Goal: Task Accomplishment & Management: Manage account settings

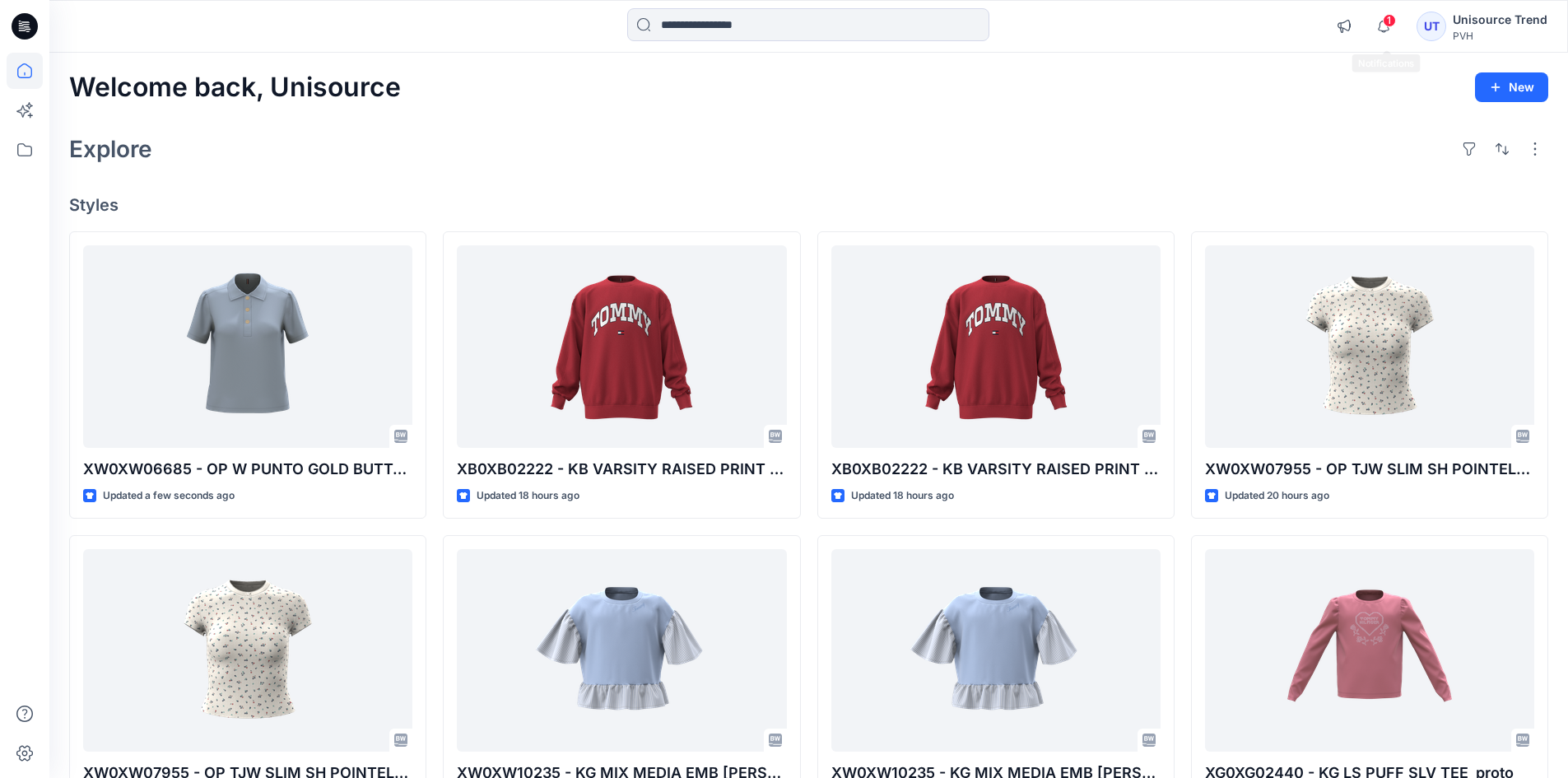
click at [1392, 19] on span "1" at bounding box center [1389, 21] width 13 height 13
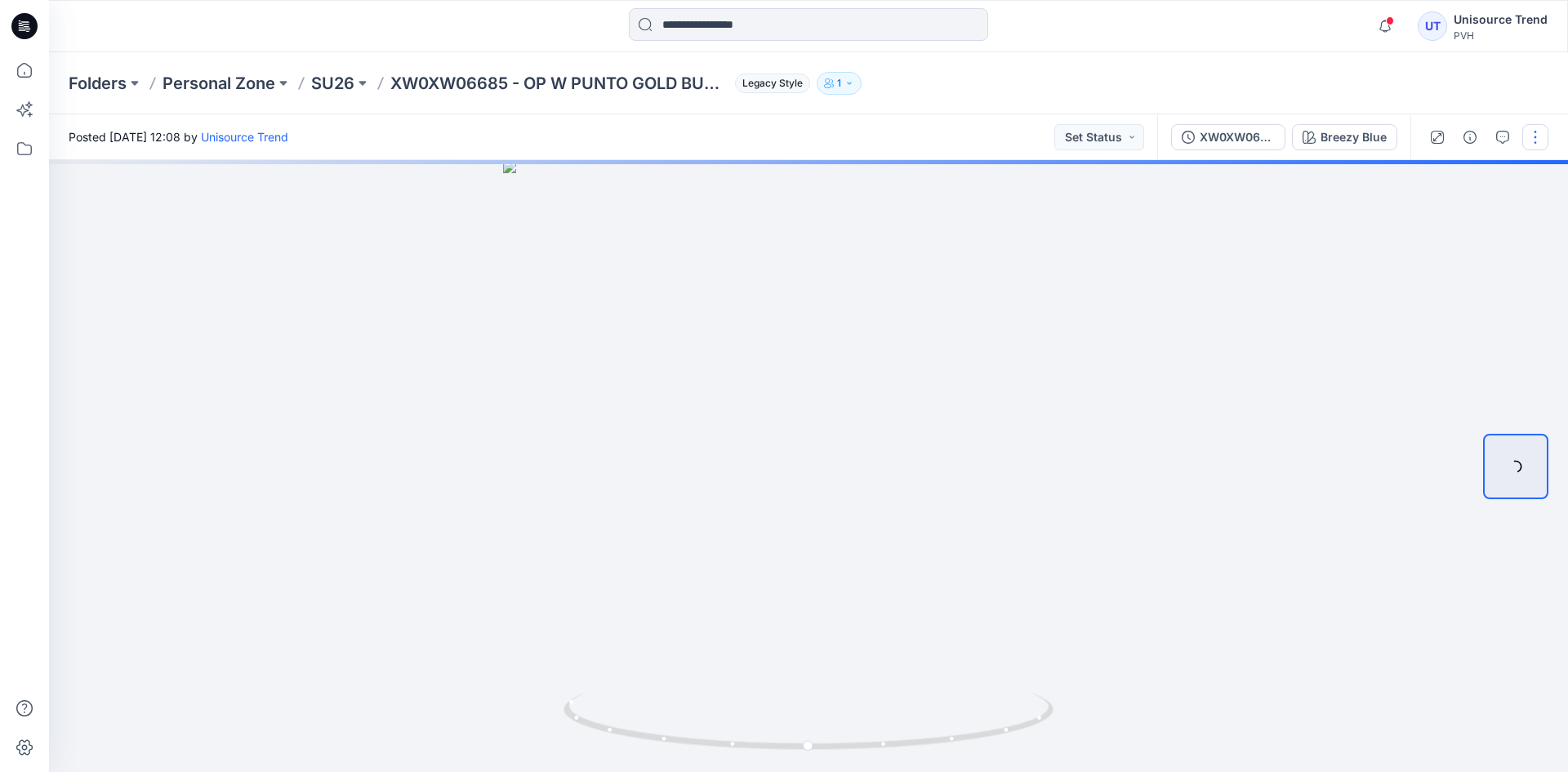
click at [1536, 148] on button "button" at bounding box center [1535, 137] width 26 height 26
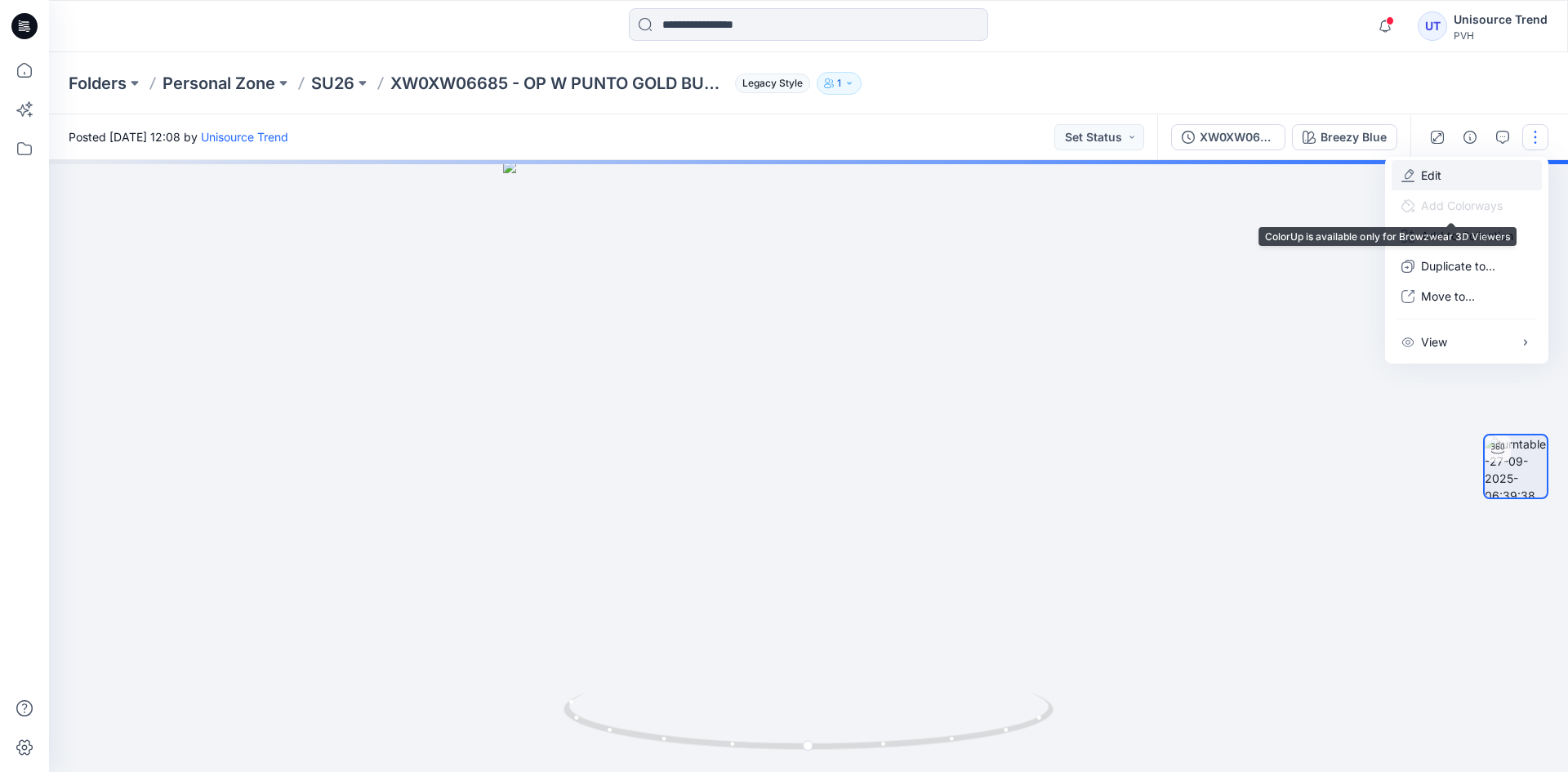
click at [1448, 181] on button "Edit" at bounding box center [1466, 175] width 150 height 30
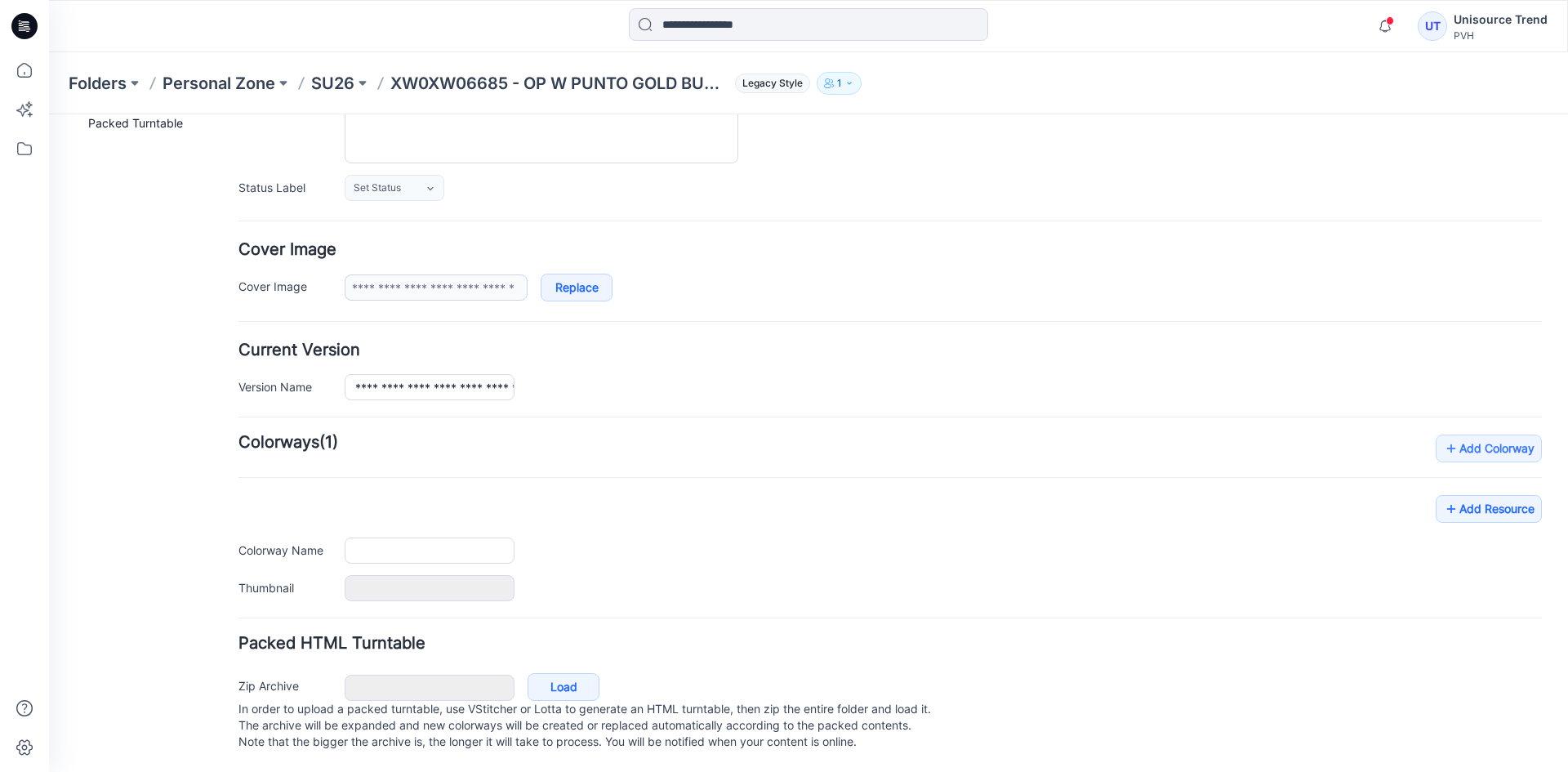
type input "**********"
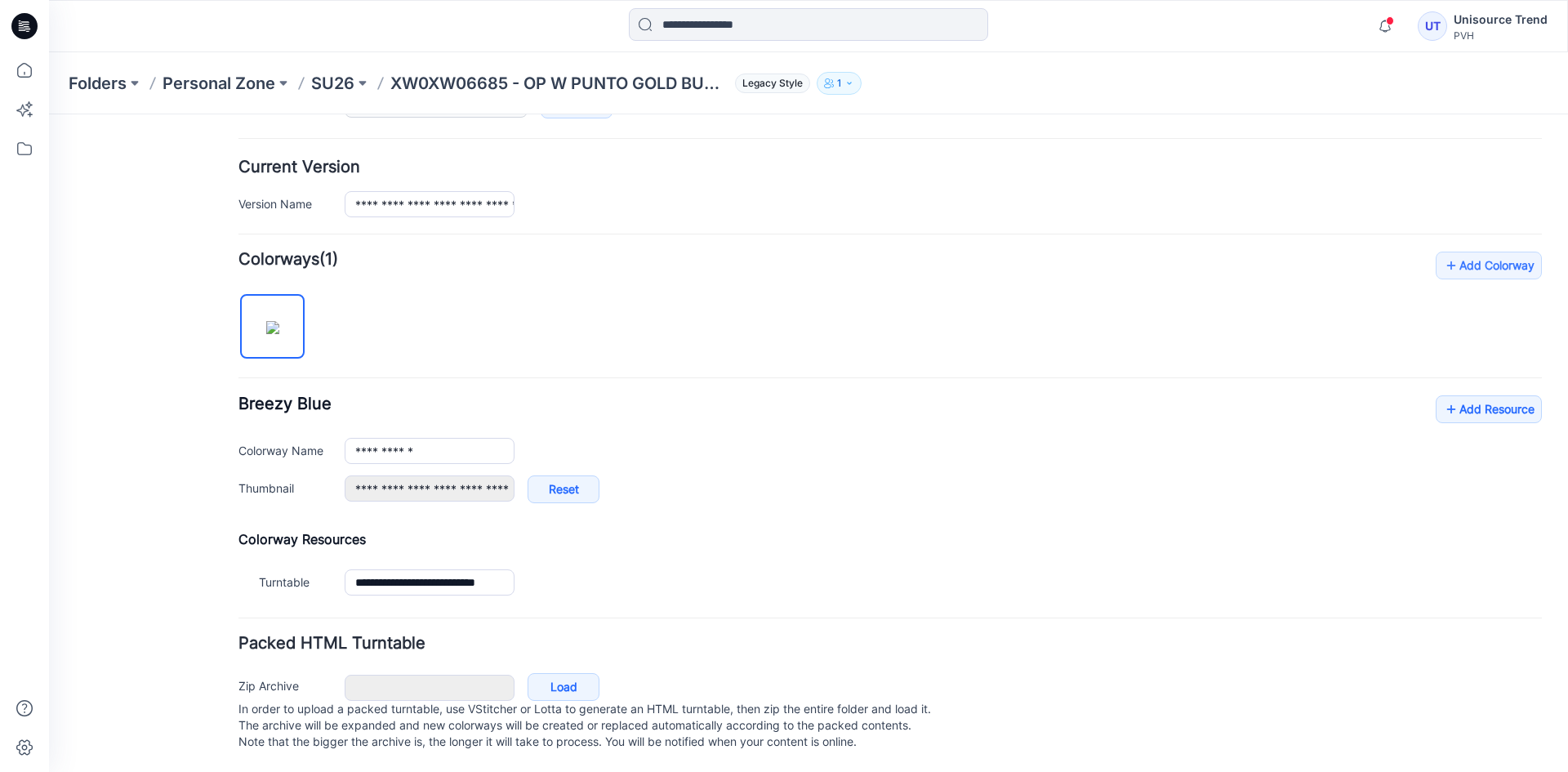
scroll to position [390, 0]
click at [1540, 393] on div "**********" at bounding box center [808, 255] width 1519 height 1030
click at [1516, 395] on link "Add Resource" at bounding box center [1489, 409] width 106 height 28
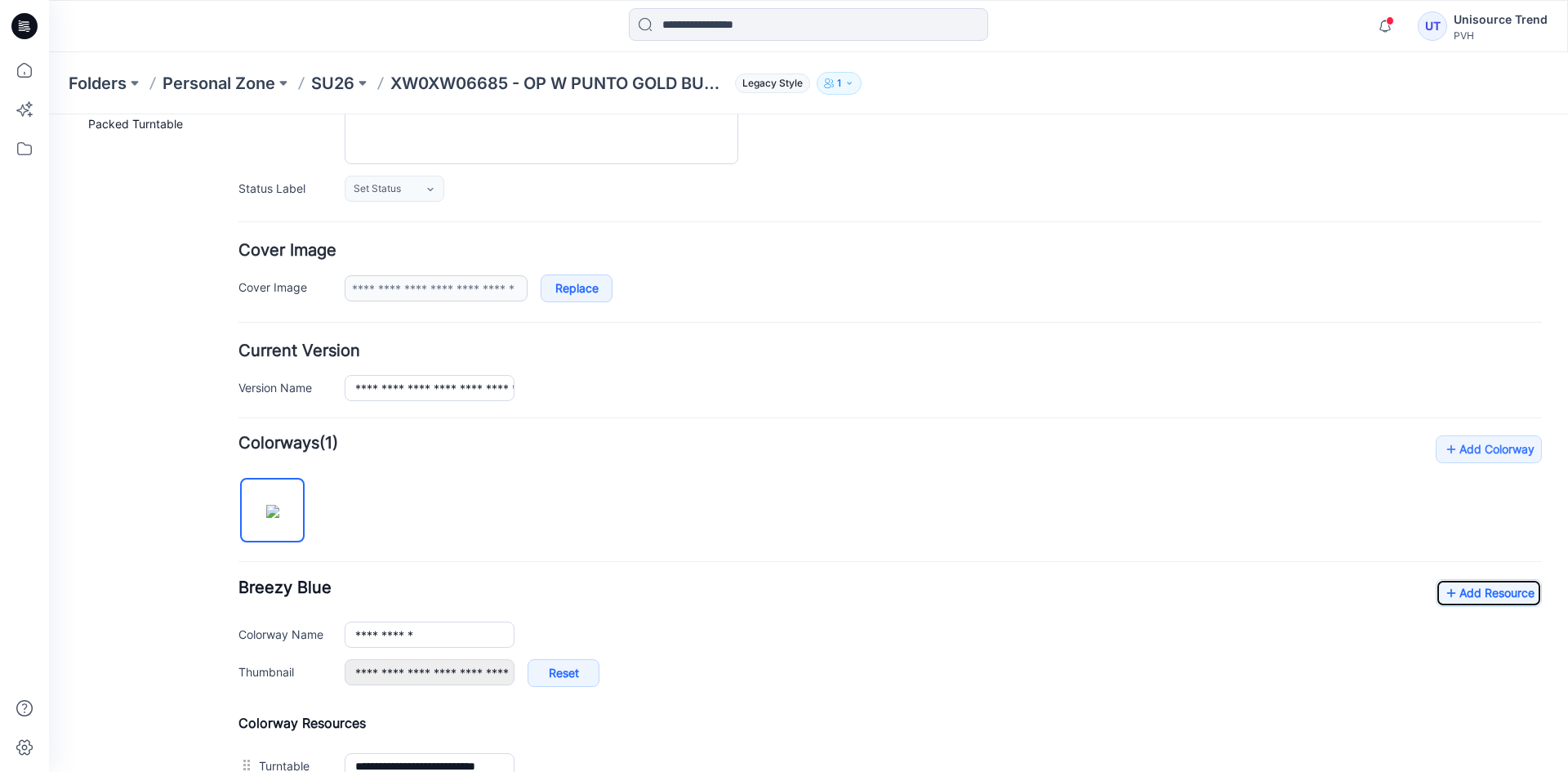
scroll to position [0, 0]
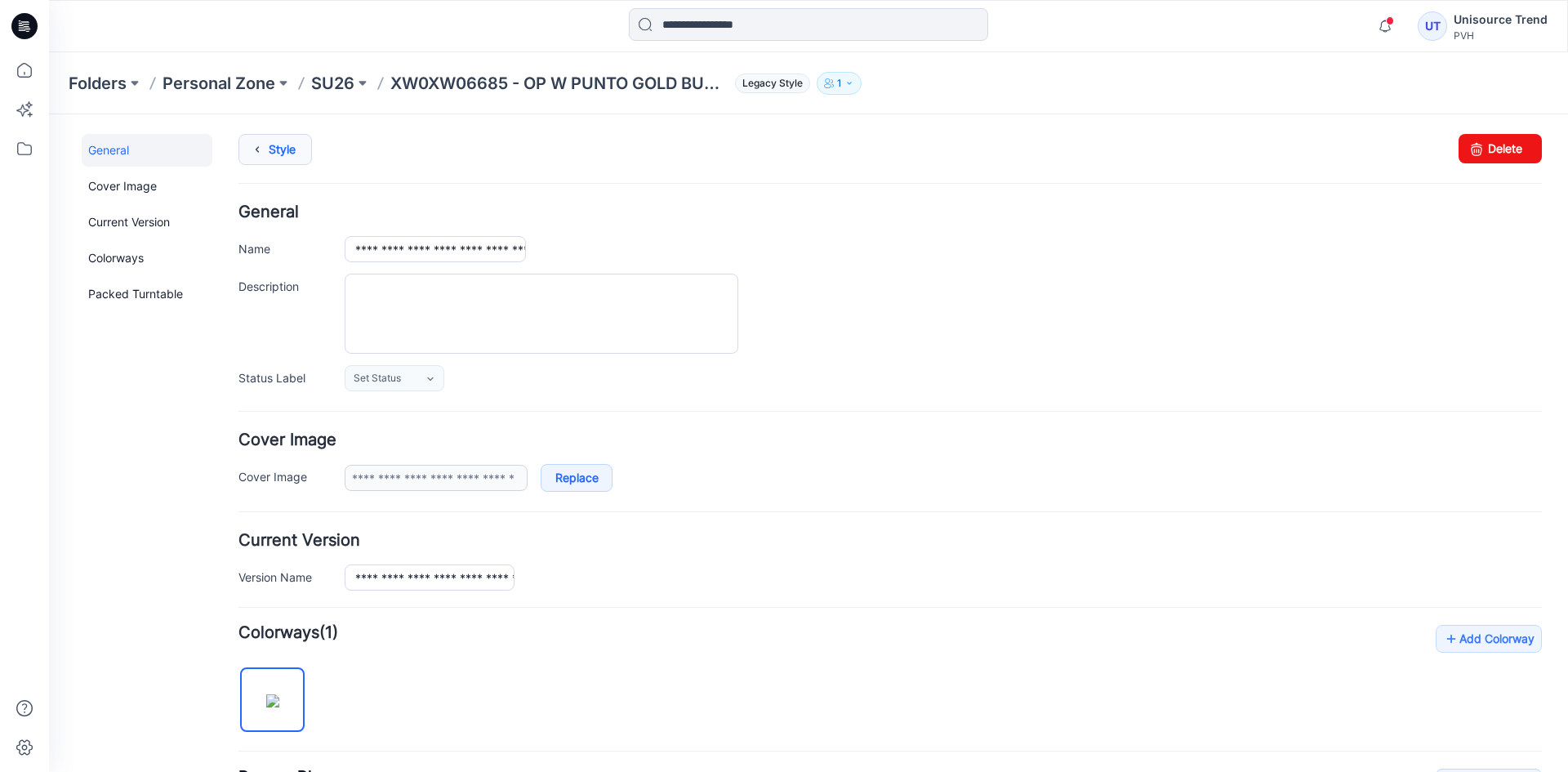
click at [284, 147] on link "Style" at bounding box center [275, 149] width 74 height 31
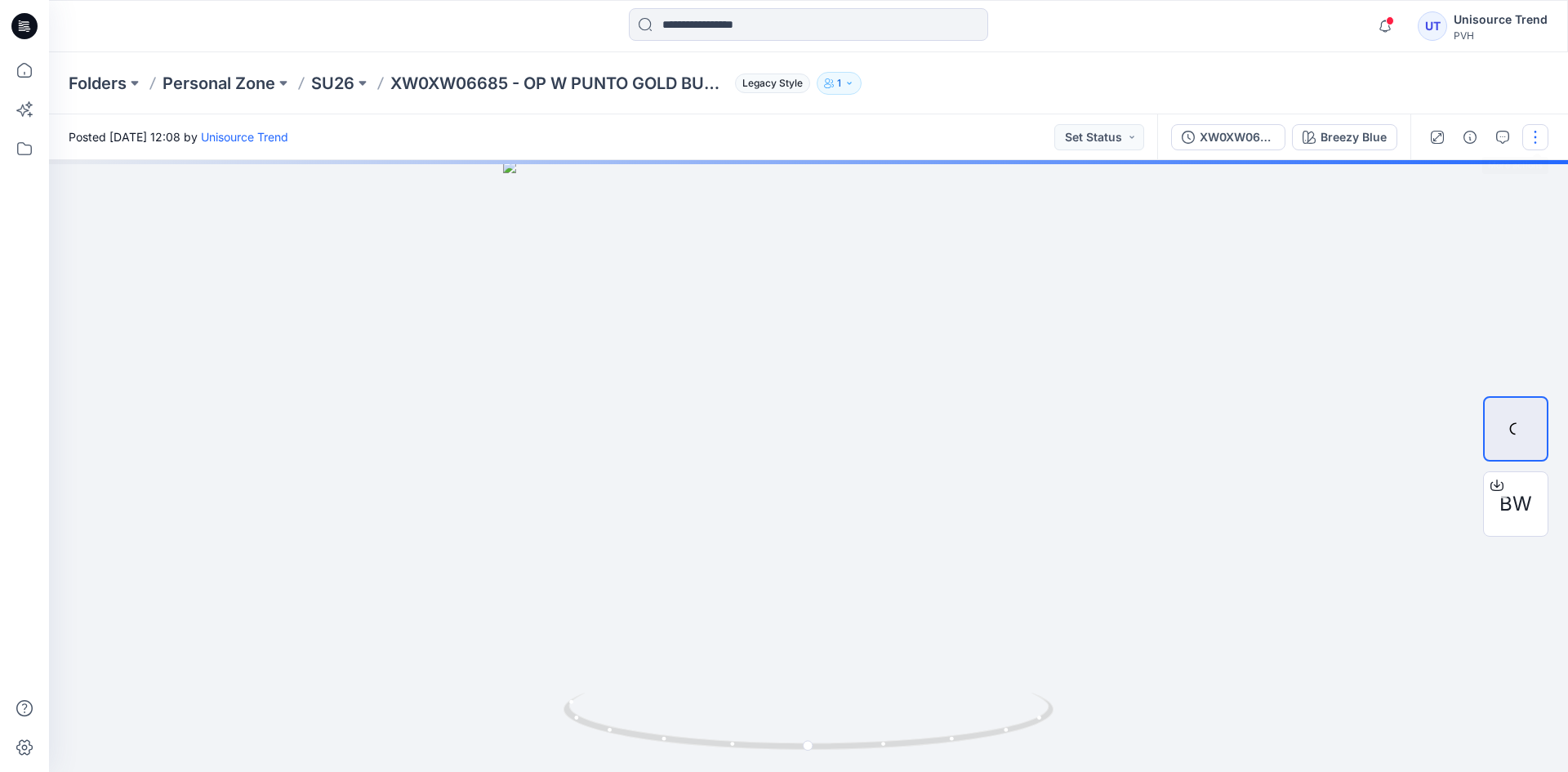
drag, startPoint x: 1530, startPoint y: 134, endPoint x: 1535, endPoint y: 189, distance: 55.2
click at [1530, 134] on button "button" at bounding box center [1535, 137] width 26 height 26
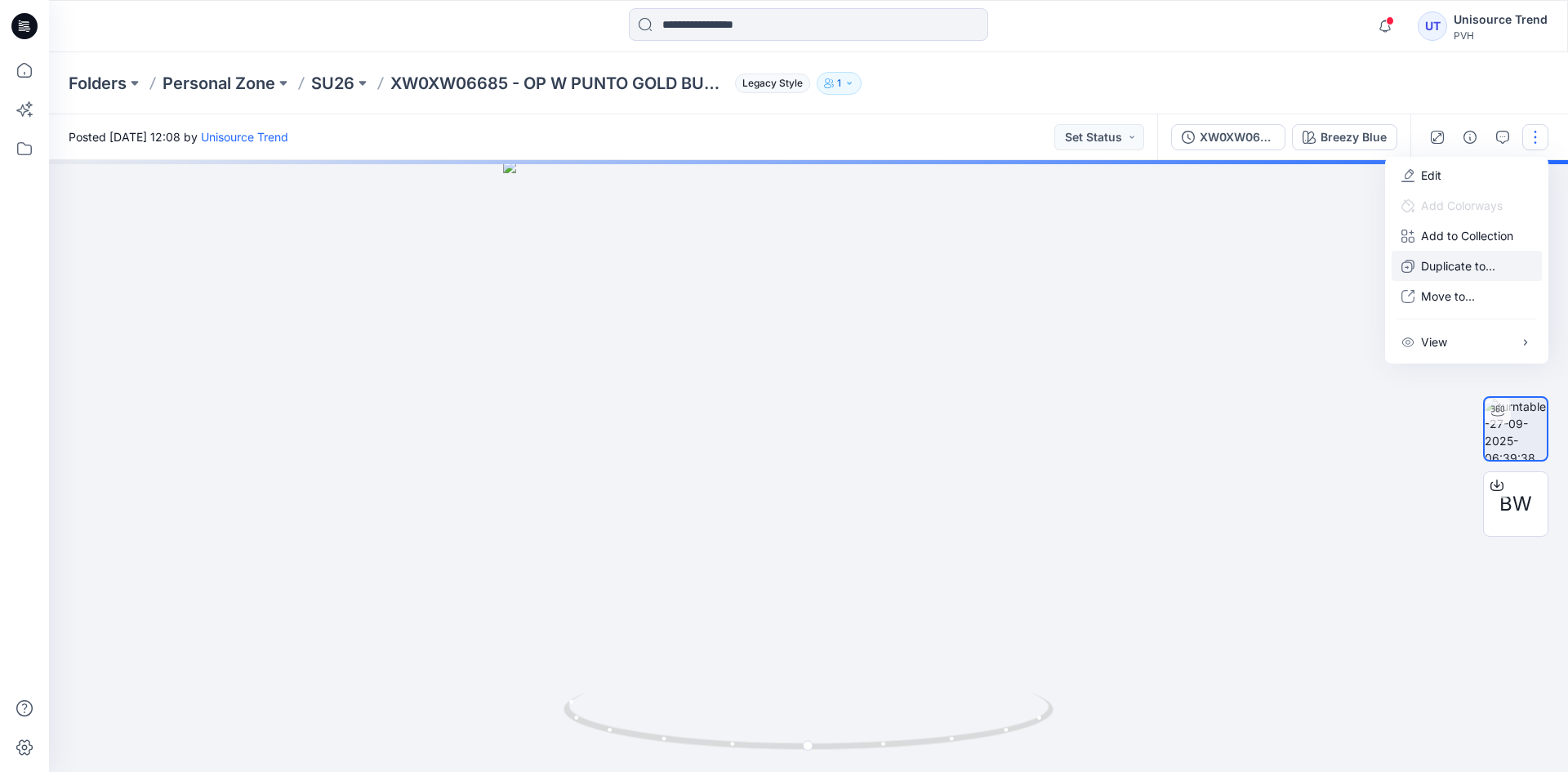
click at [1426, 255] on button "Duplicate to..." at bounding box center [1466, 266] width 150 height 30
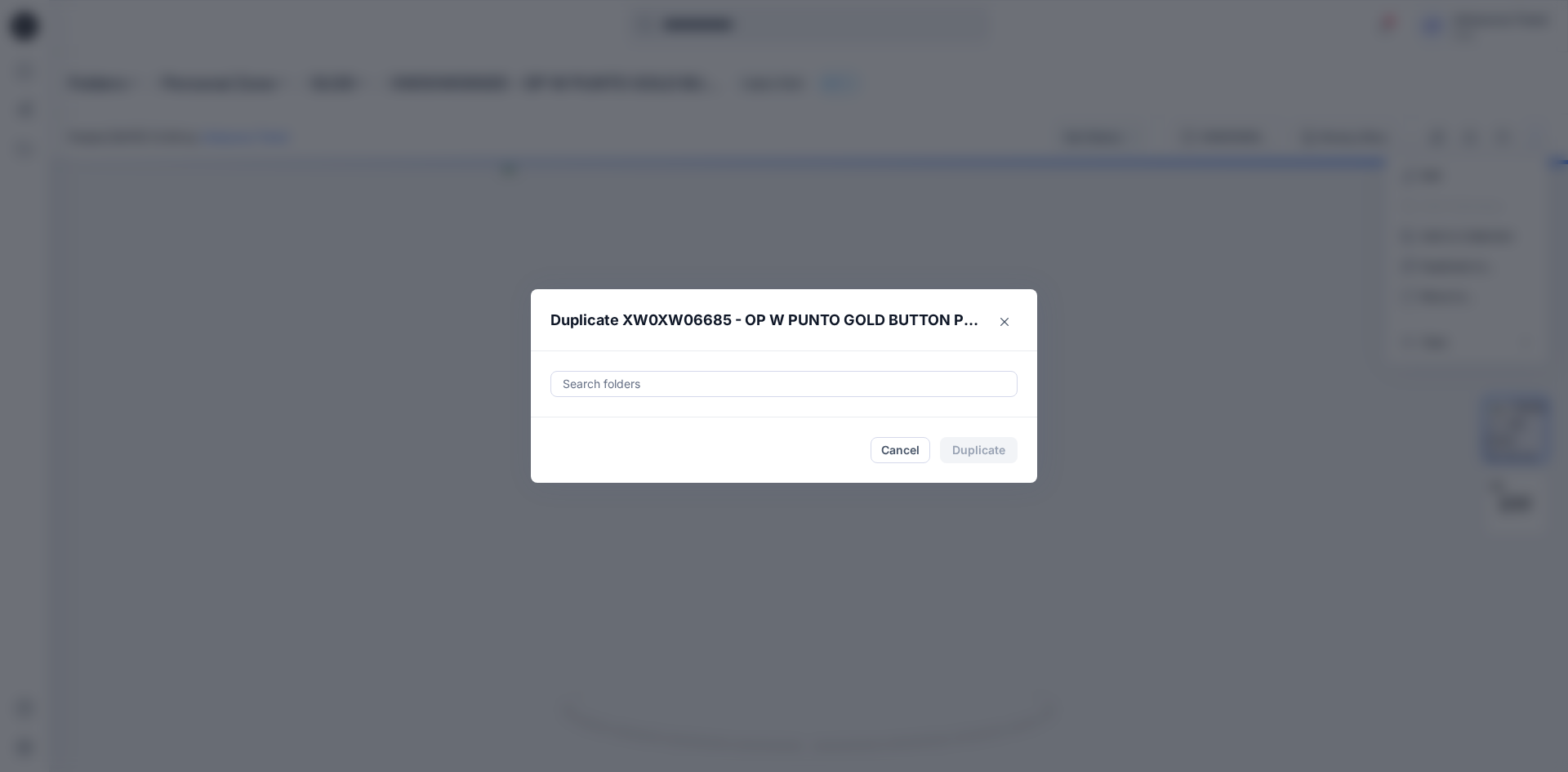
click at [653, 385] on div at bounding box center [784, 383] width 446 height 20
drag, startPoint x: 571, startPoint y: 388, endPoint x: 548, endPoint y: 384, distance: 23.3
click at [548, 384] on div "Use Up and Down to choose options, press Enter to select the currently focused …" at bounding box center [783, 384] width 506 height 67
click at [576, 429] on div at bounding box center [575, 424] width 13 height 13
type input "********"
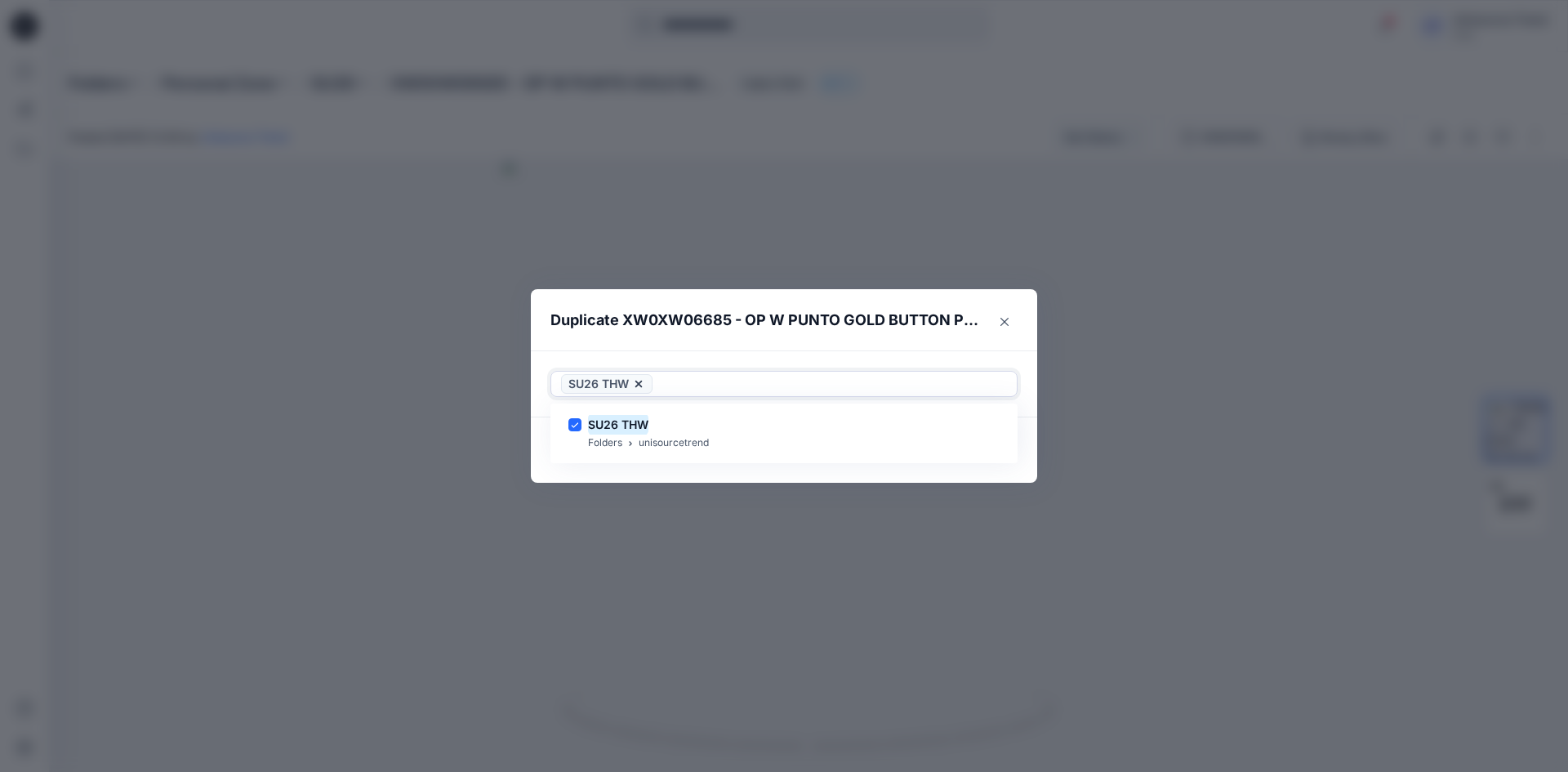
click at [546, 467] on footer "Cancel Duplicate" at bounding box center [783, 450] width 506 height 65
click at [996, 453] on button "Duplicate" at bounding box center [978, 450] width 77 height 26
click at [996, 453] on button "Close" at bounding box center [990, 450] width 53 height 26
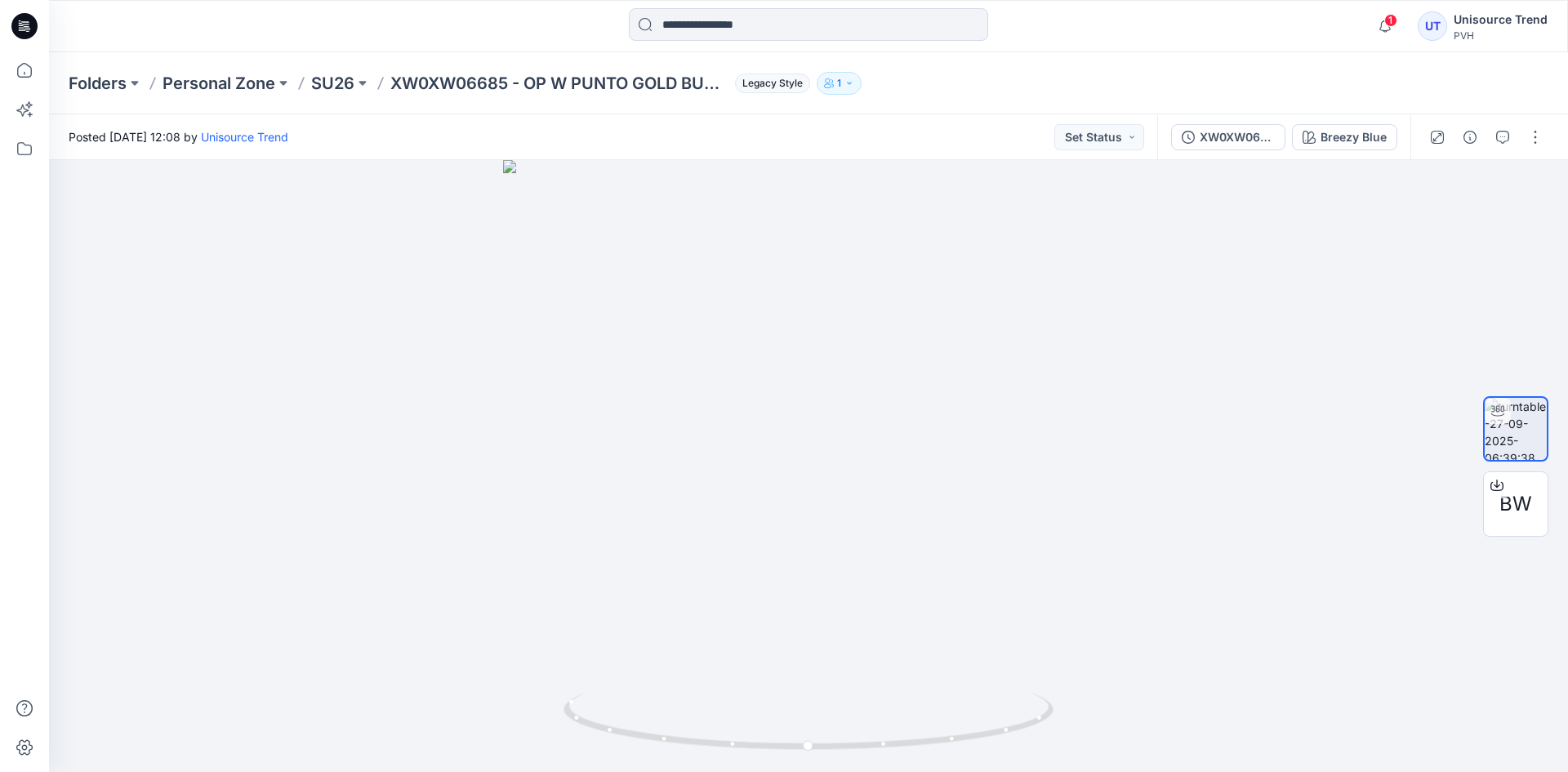
click at [28, 26] on icon at bounding box center [24, 26] width 26 height 26
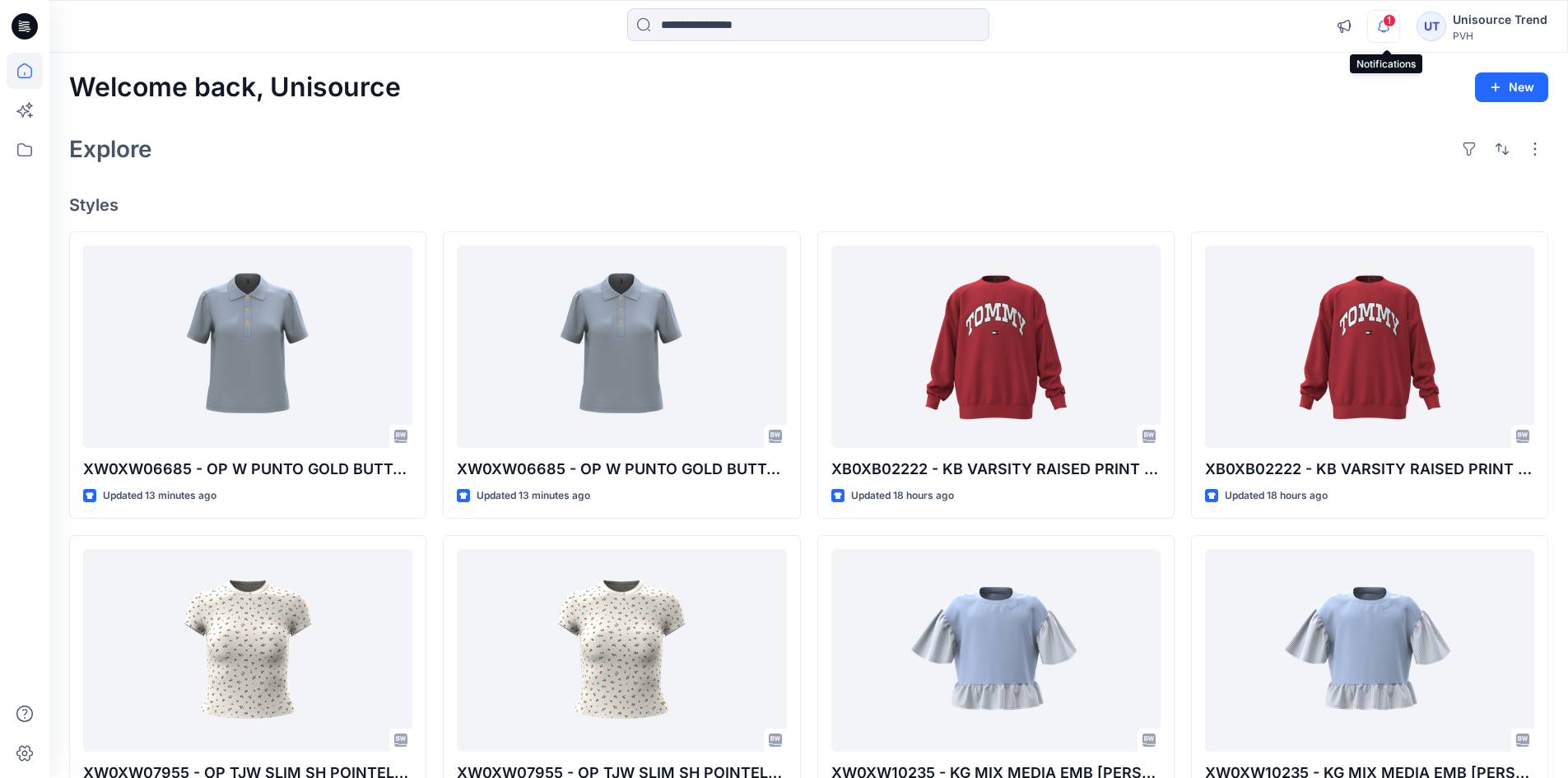
click at [1382, 23] on icon "button" at bounding box center [1383, 26] width 31 height 33
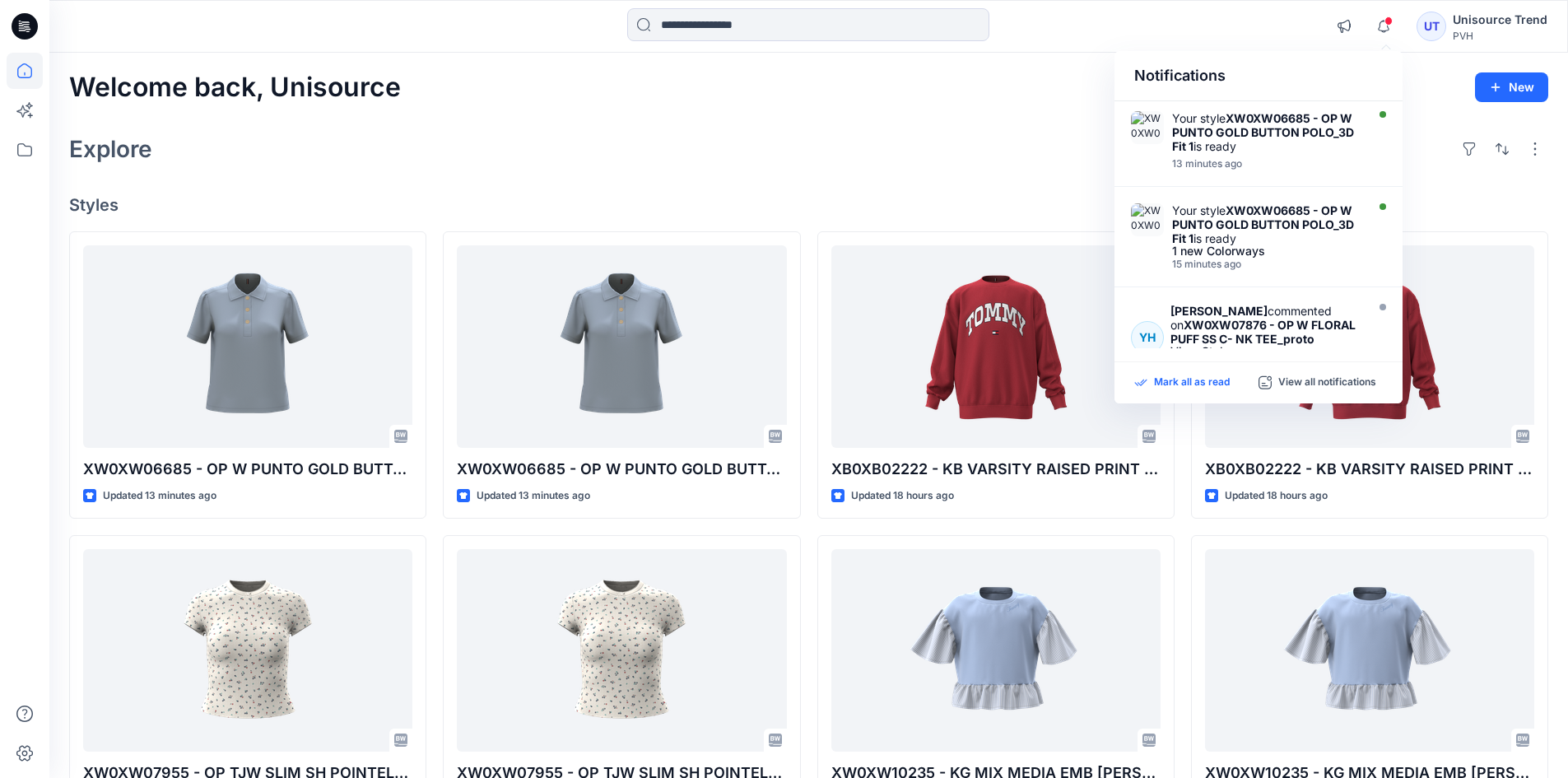
click at [1183, 377] on p "Mark all as read" at bounding box center [1191, 382] width 76 height 15
